Goal: Task Accomplishment & Management: Use online tool/utility

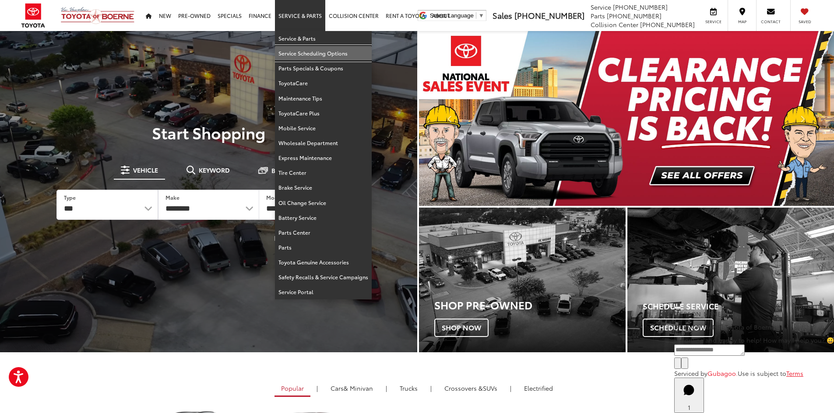
click at [302, 50] on link "Service Scheduling Options" at bounding box center [323, 53] width 97 height 15
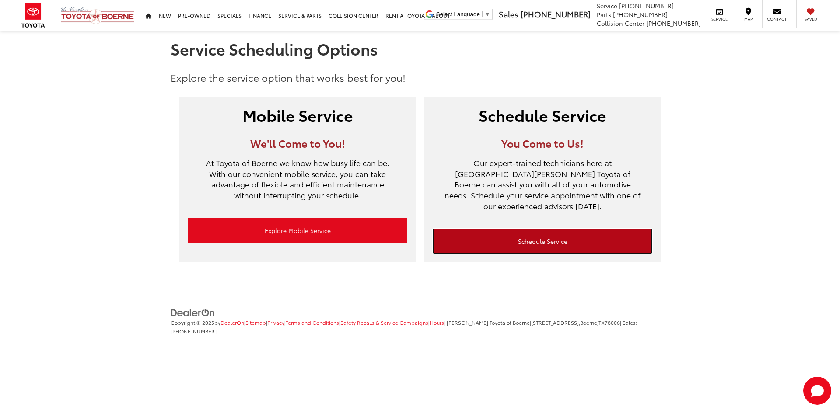
click at [477, 229] on link "Schedule Service" at bounding box center [542, 241] width 219 height 25
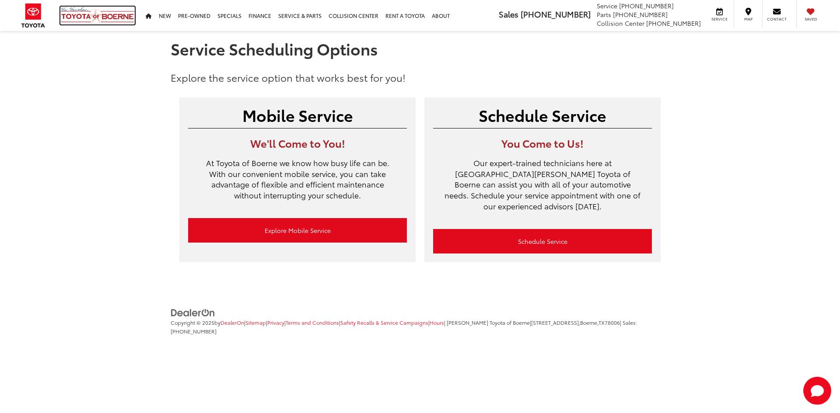
click at [63, 11] on img at bounding box center [97, 16] width 74 height 18
